Goal: Task Accomplishment & Management: Manage account settings

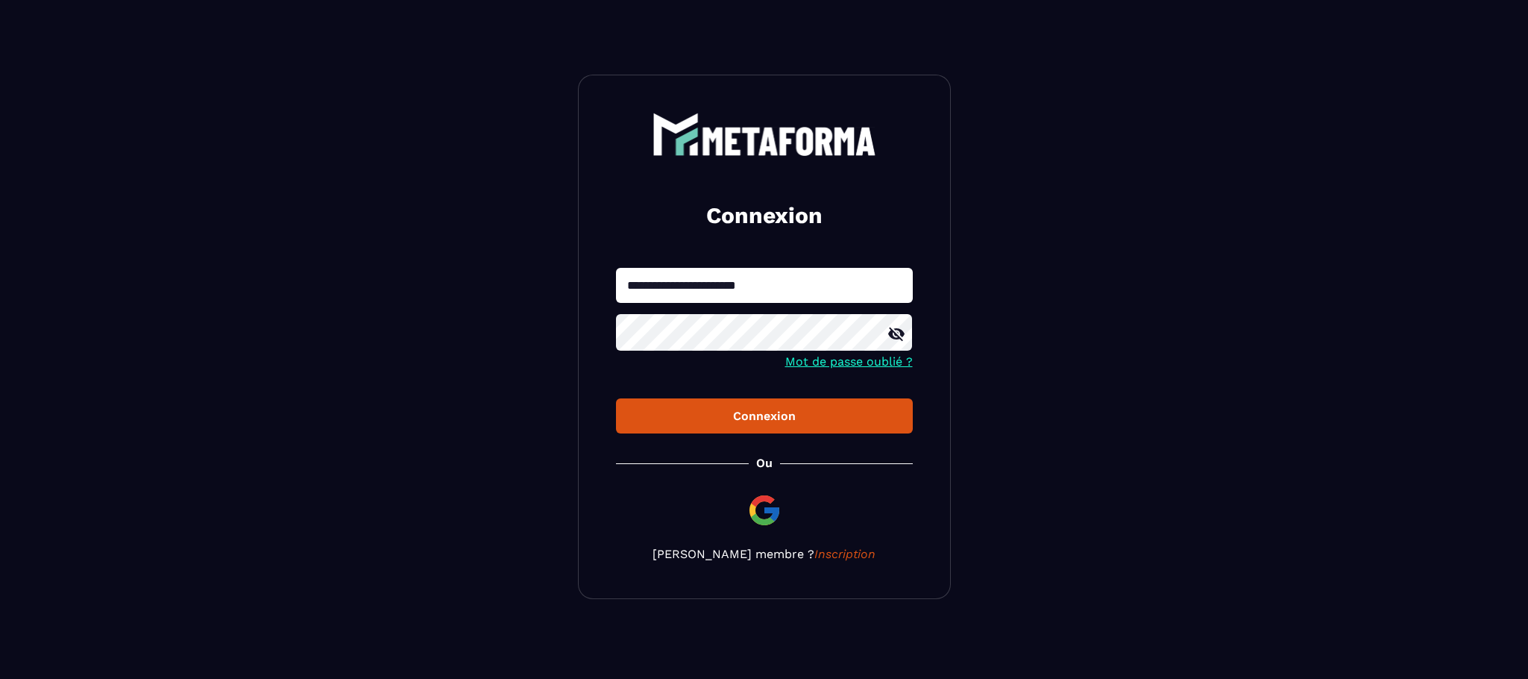
drag, startPoint x: 762, startPoint y: 285, endPoint x: 539, endPoint y: 280, distance: 222.3
click at [539, 280] on section "**********" at bounding box center [764, 337] width 1528 height 674
type input "**********"
click at [762, 430] on button "Connexion" at bounding box center [764, 415] width 297 height 35
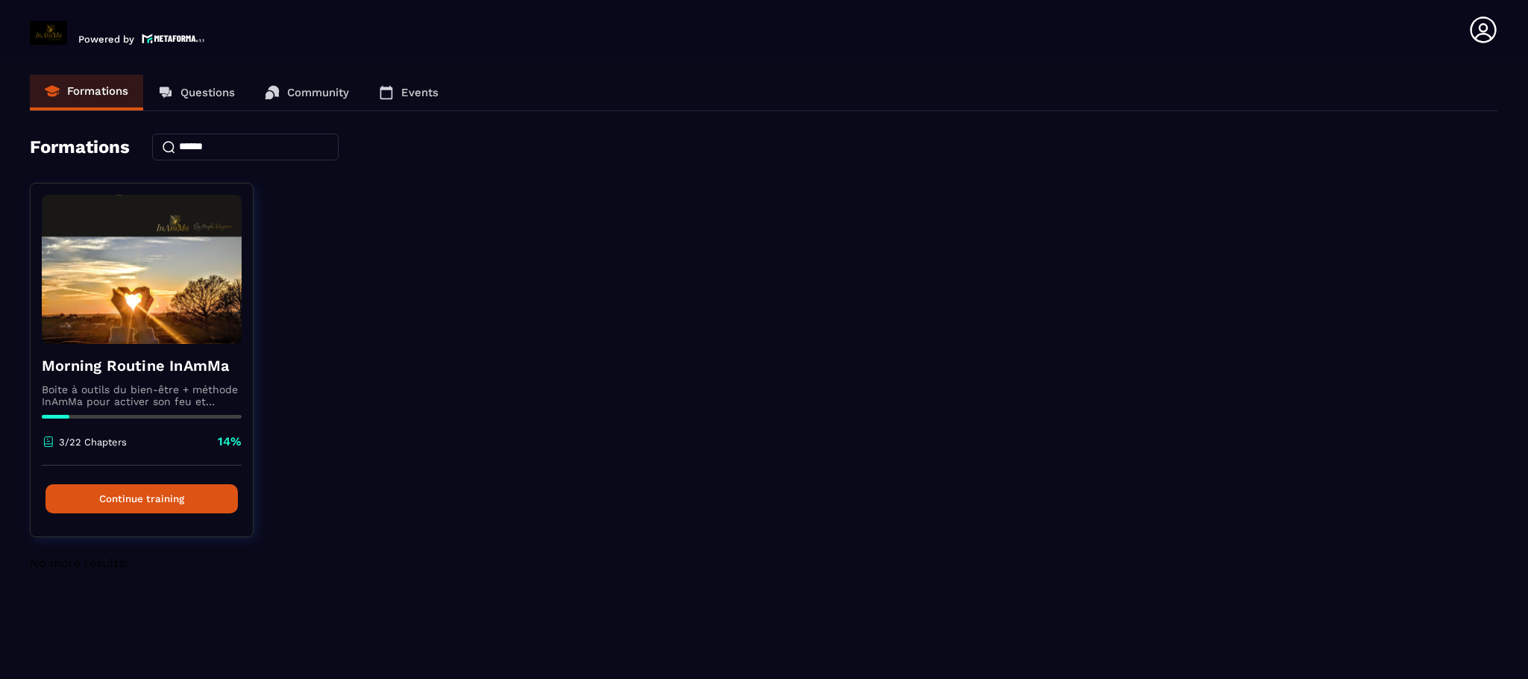
click at [417, 94] on p "Events" at bounding box center [419, 92] width 37 height 13
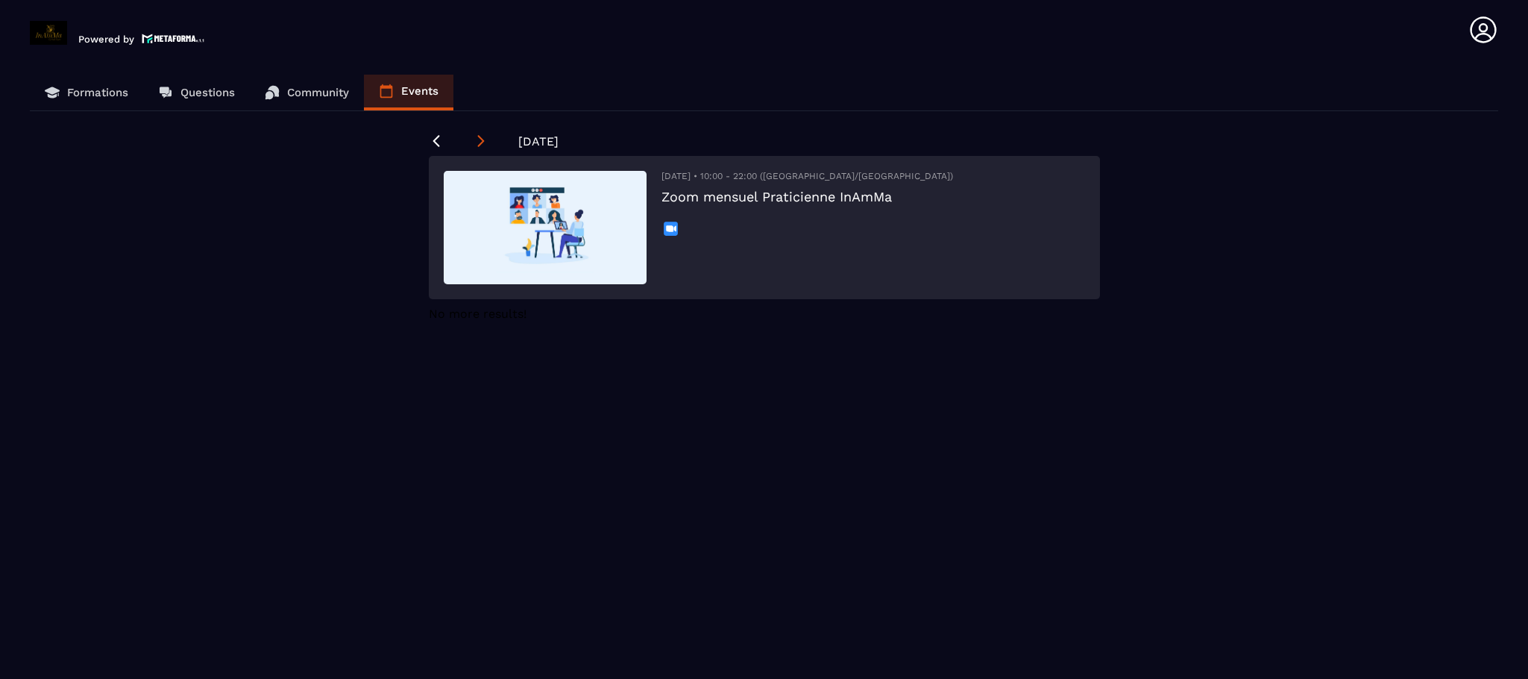
click at [474, 139] on icon at bounding box center [481, 141] width 15 height 15
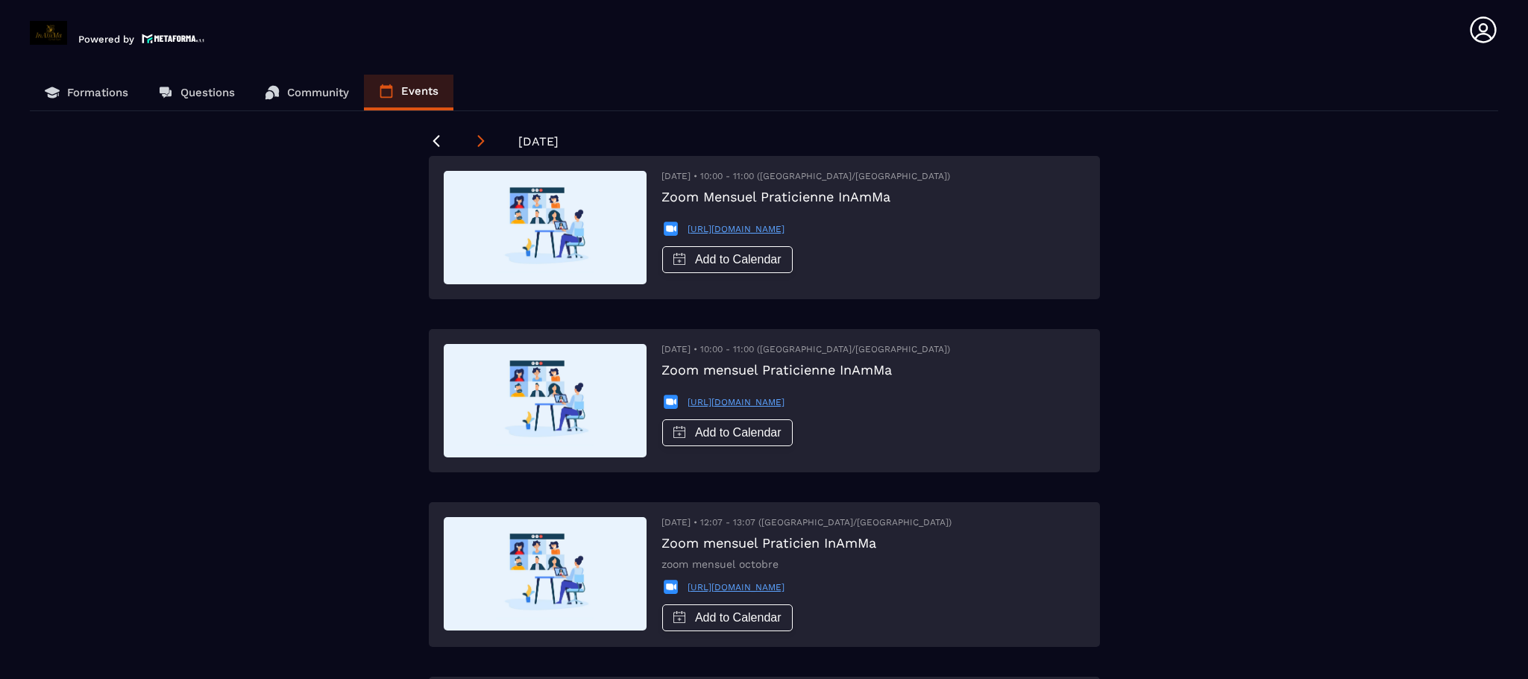
click at [474, 141] on icon at bounding box center [481, 141] width 15 height 15
click at [1484, 29] on icon at bounding box center [1484, 30] width 30 height 30
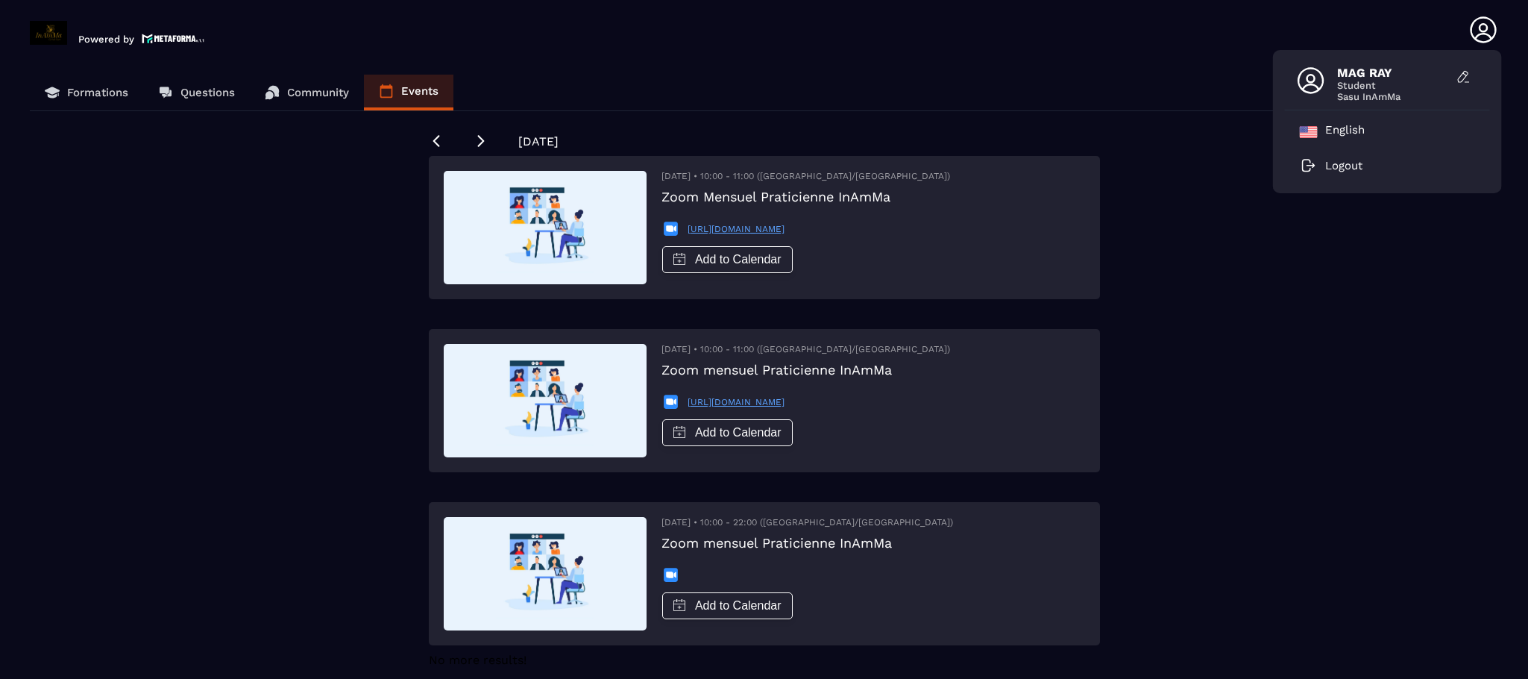
click at [1486, 30] on icon at bounding box center [1483, 29] width 26 height 26
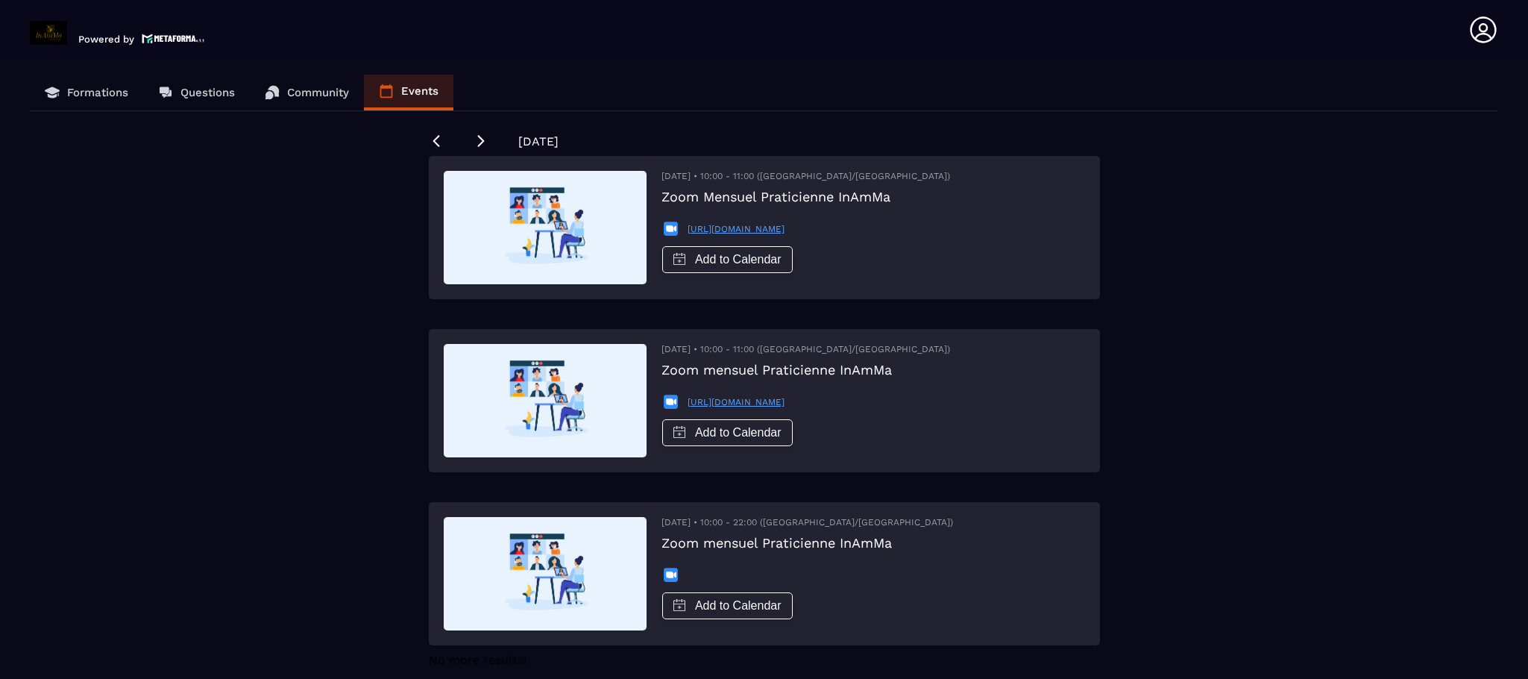
click at [1486, 31] on icon at bounding box center [1483, 29] width 26 height 26
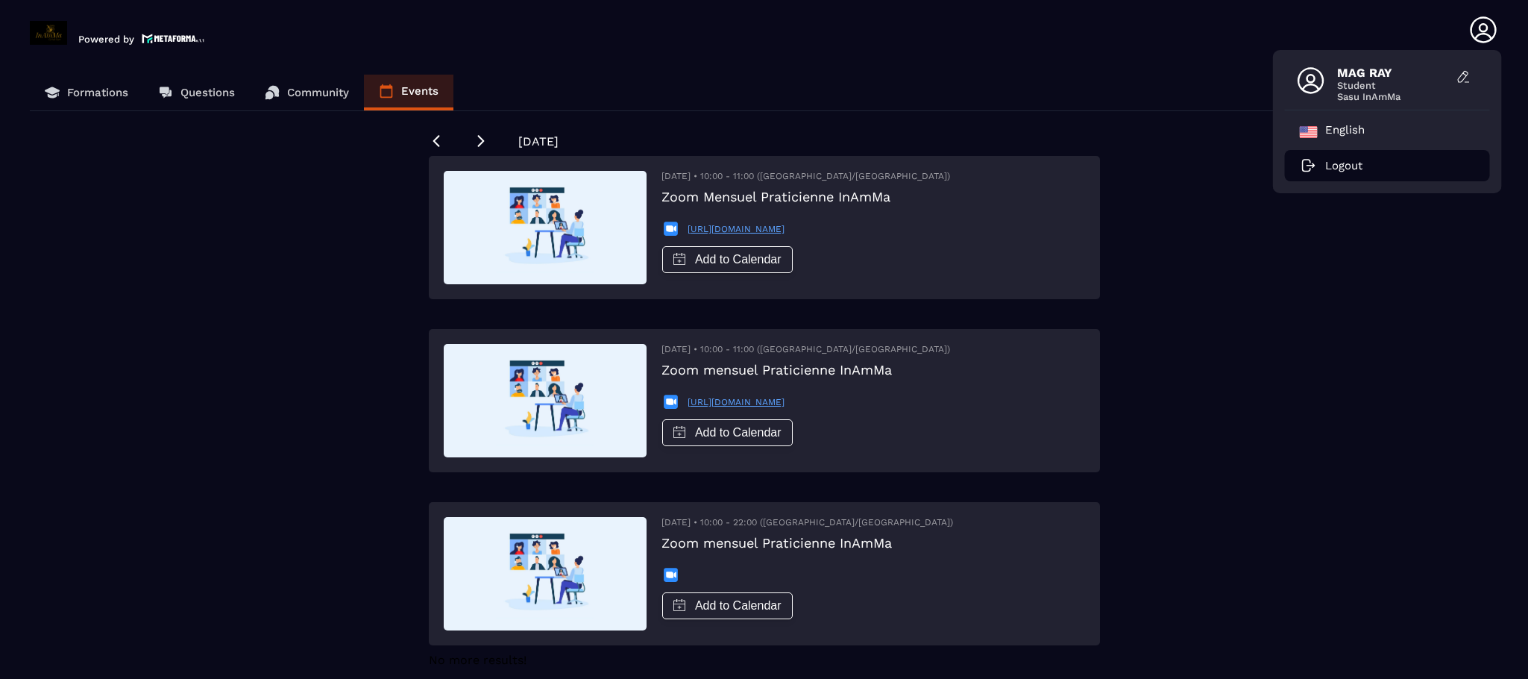
click at [1337, 161] on p "Logout" at bounding box center [1343, 165] width 37 height 13
